Goal: Information Seeking & Learning: Learn about a topic

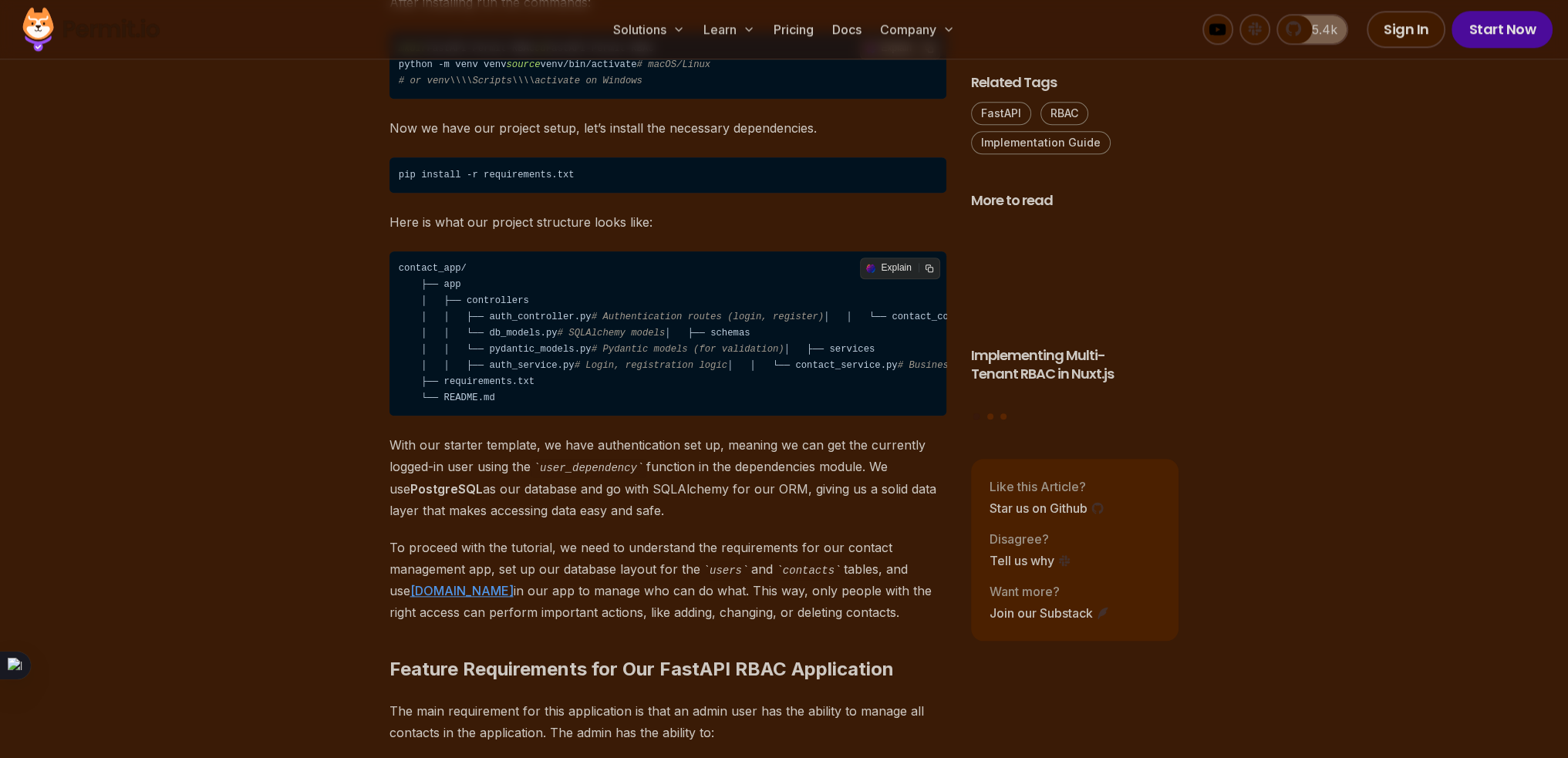
scroll to position [2160, 0]
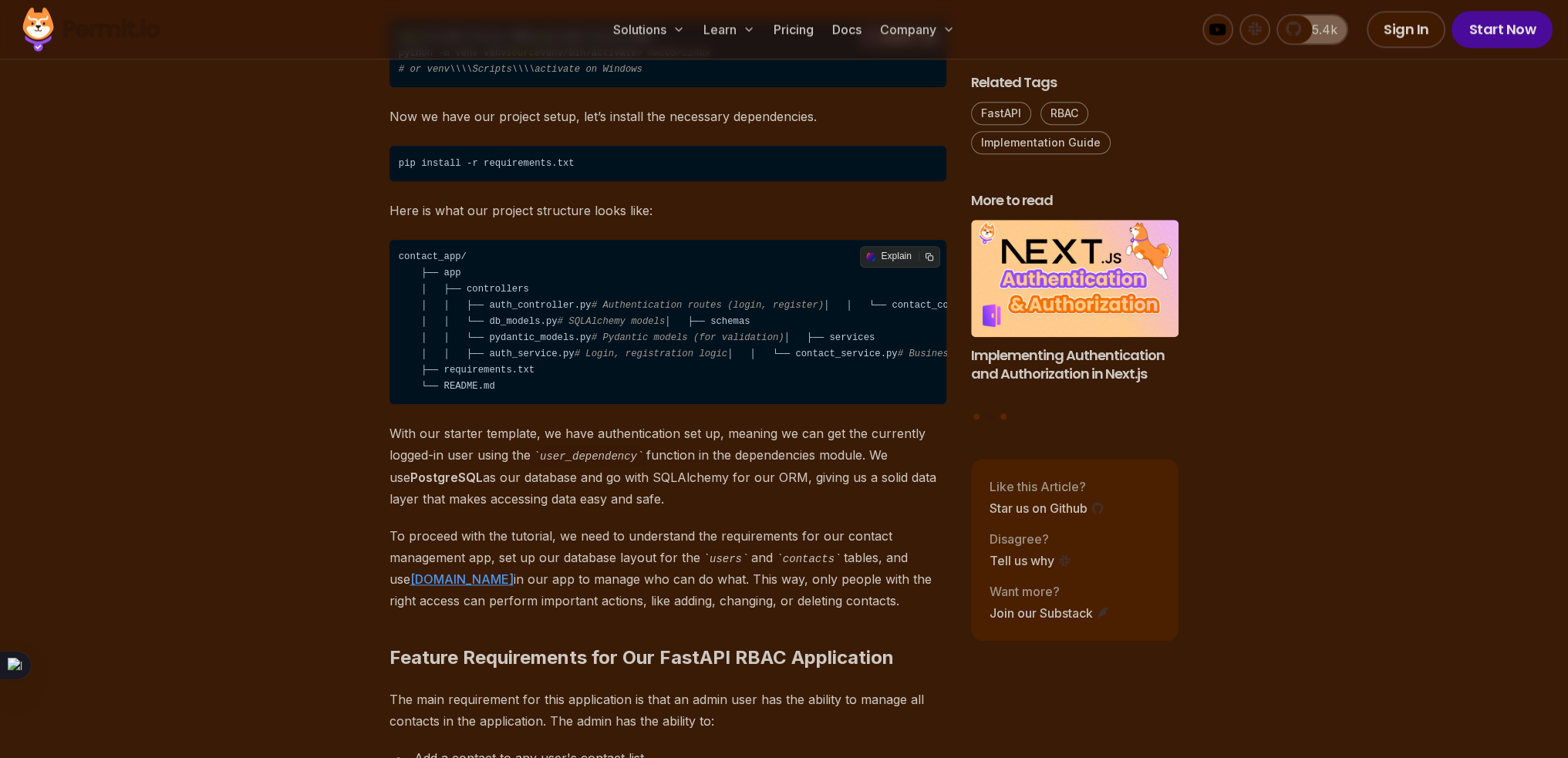
drag, startPoint x: 641, startPoint y: 355, endPoint x: 688, endPoint y: 354, distance: 47.0
click at [1011, 311] on span "# Contact CRUD routes" at bounding box center [1070, 306] width 119 height 11
drag, startPoint x: 477, startPoint y: 392, endPoint x: 683, endPoint y: 392, distance: 206.0
click at [683, 392] on code "contact_app/ ├── app │ ├── controllers │ │ ├── auth_controller.py # Authenticat…" at bounding box center [668, 323] width 557 height 165
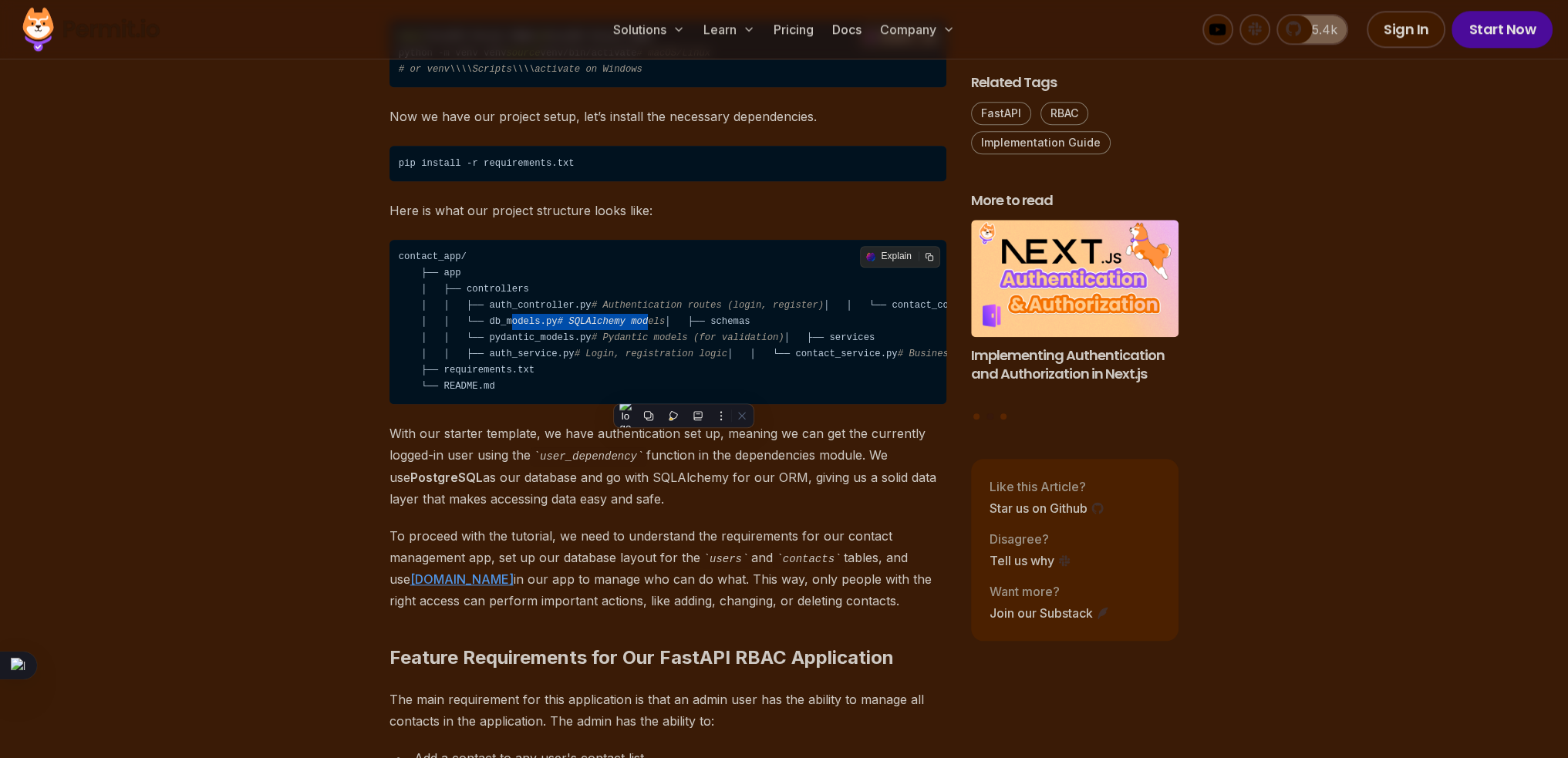
click at [683, 392] on code "contact_app/ ├── app │ ├── controllers │ │ ├── auth_controller.py # Authenticat…" at bounding box center [668, 323] width 557 height 165
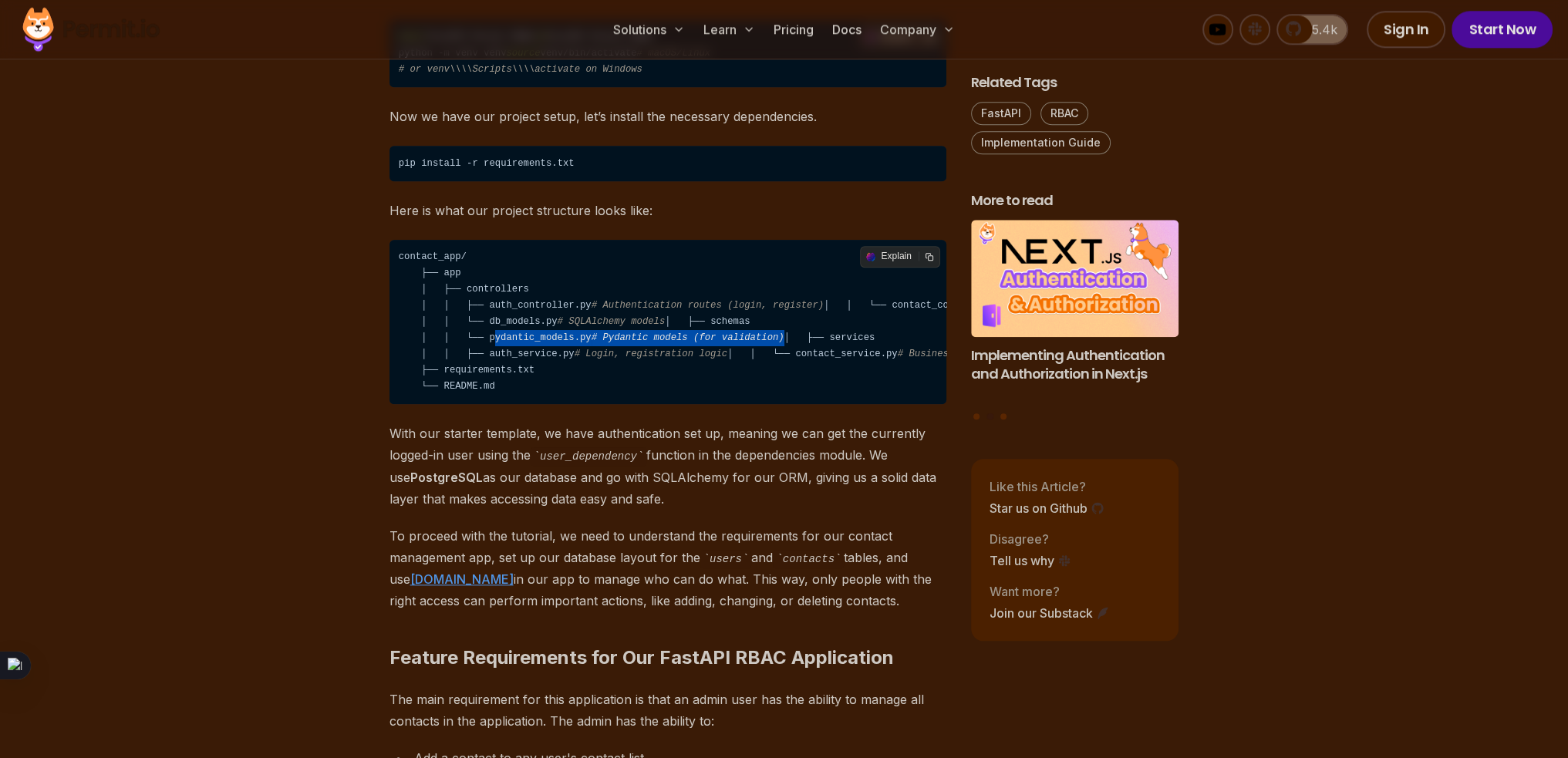
drag, startPoint x: 458, startPoint y: 427, endPoint x: 813, endPoint y: 424, distance: 355.0
click at [813, 405] on code "contact_app/ ├── app │ ├── controllers │ │ ├── auth_controller.py # Authenticat…" at bounding box center [668, 323] width 557 height 165
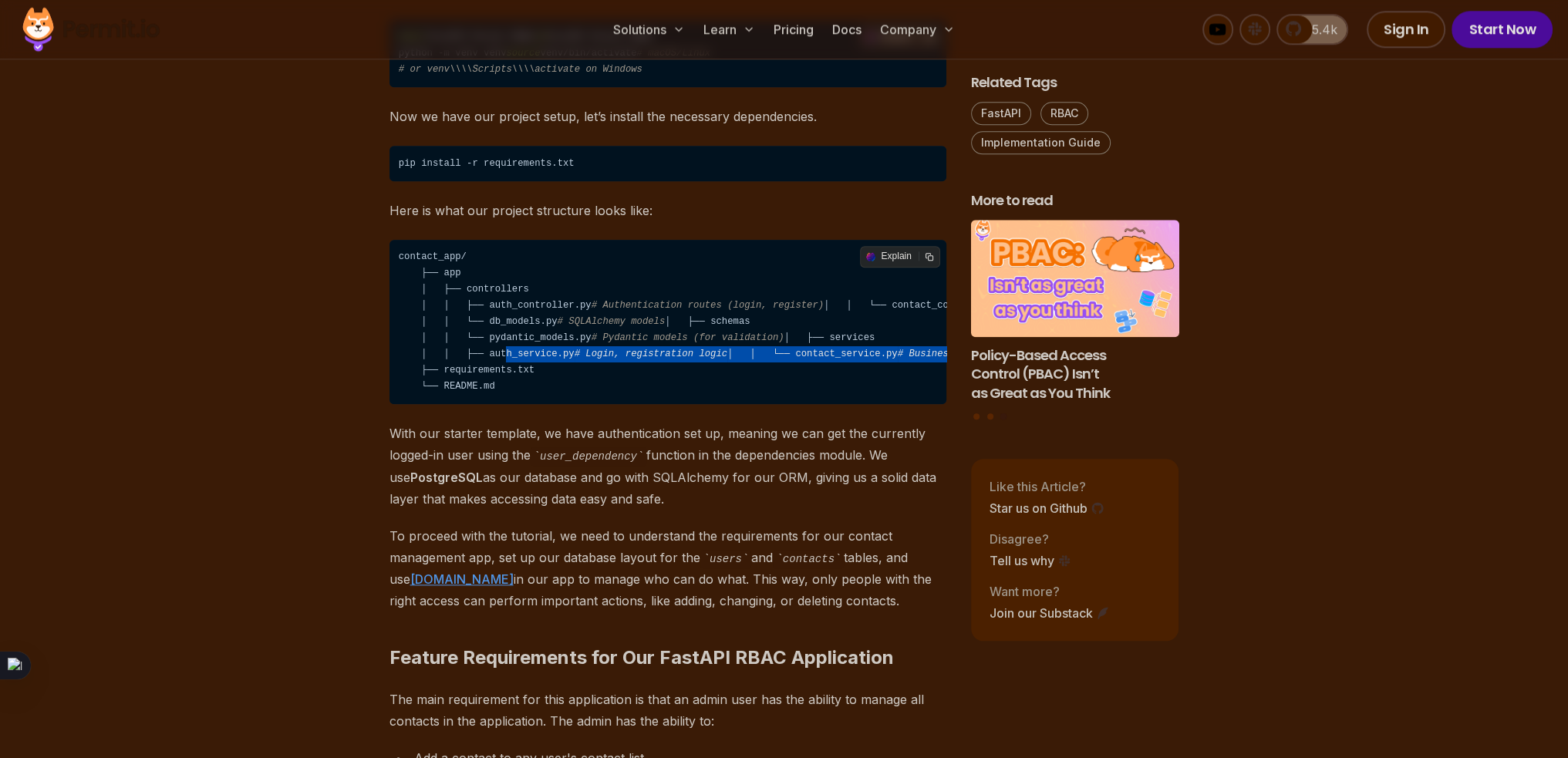
drag, startPoint x: 472, startPoint y: 451, endPoint x: 777, endPoint y: 484, distance: 306.8
click at [777, 405] on code "contact_app/ ├── app │ ├── controllers │ │ ├── auth_controller.py # Authenticat…" at bounding box center [668, 323] width 557 height 165
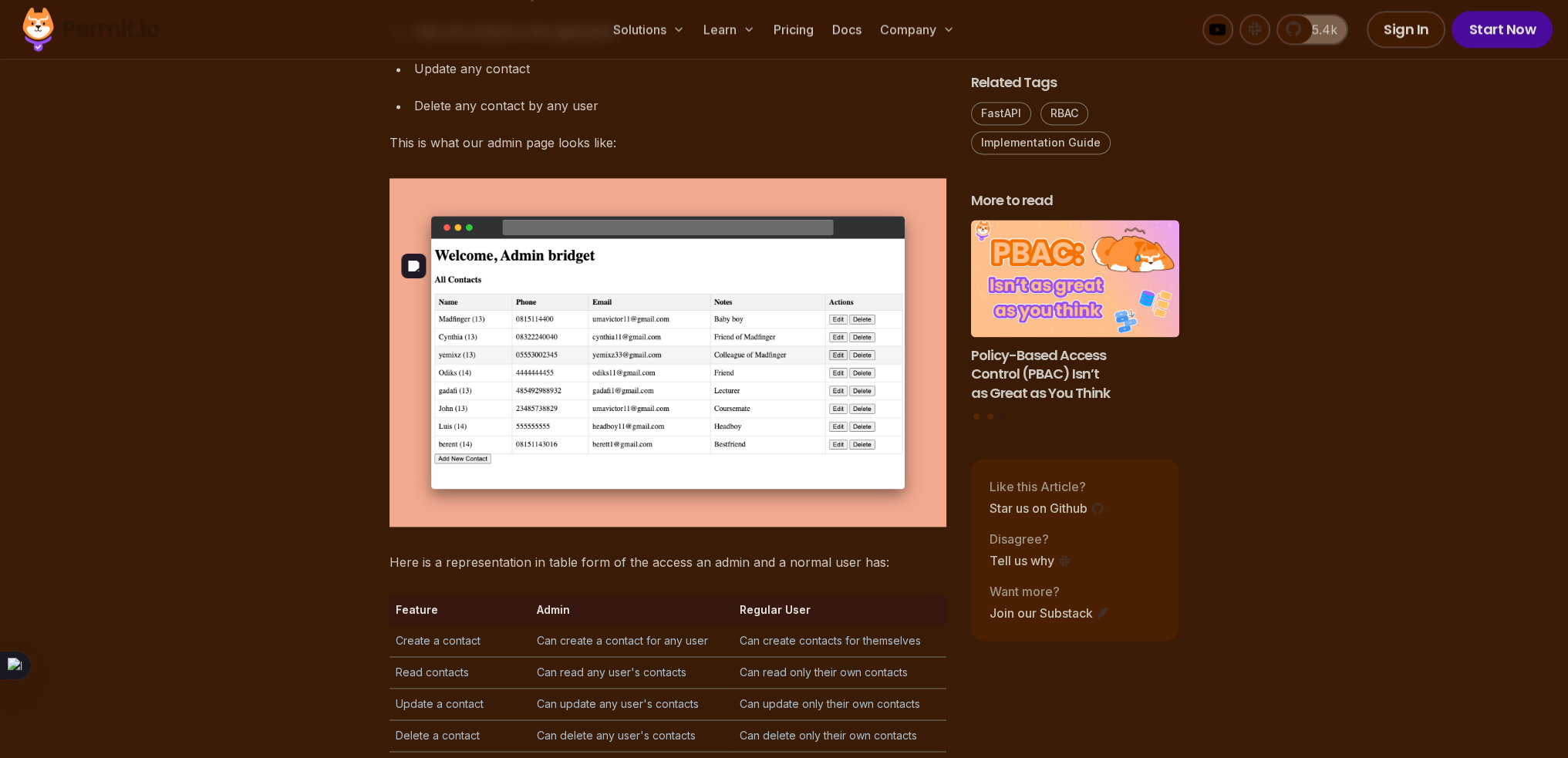
scroll to position [3008, 0]
